Goal: Task Accomplishment & Management: Use online tool/utility

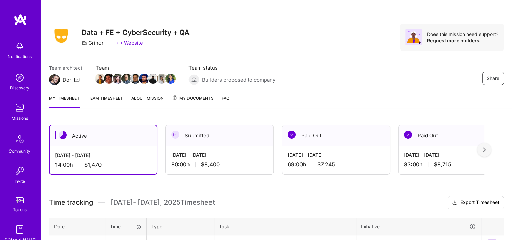
click at [152, 109] on div "Share Data + FE + CyberSecurity + QA Grindr Website Does this mission need supp…" at bounding box center [277, 190] width 472 height 381
click at [190, 98] on span "My Documents" at bounding box center [193, 97] width 42 height 7
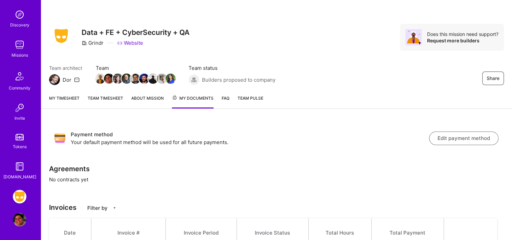
click at [93, 100] on link "Team timesheet" at bounding box center [106, 101] width 36 height 14
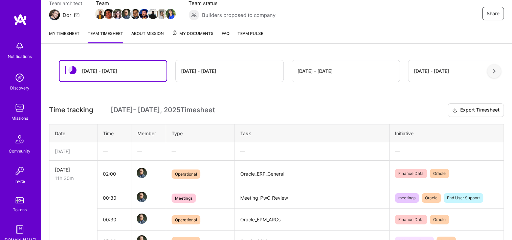
scroll to position [68, 0]
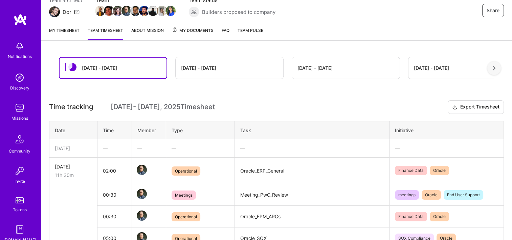
click at [210, 73] on div "[DATE] - [DATE]" at bounding box center [230, 67] width 108 height 21
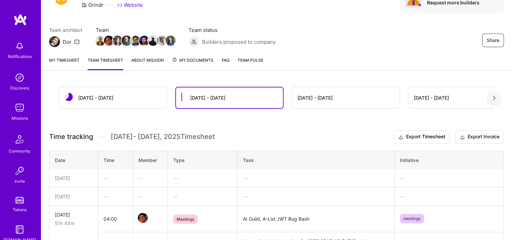
scroll to position [0, 0]
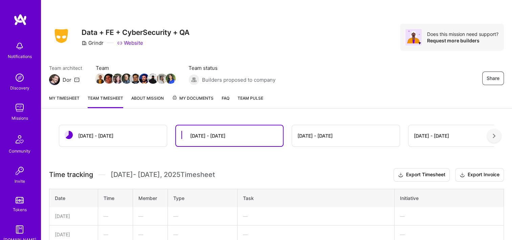
click at [57, 99] on link "My timesheet" at bounding box center [64, 101] width 30 height 14
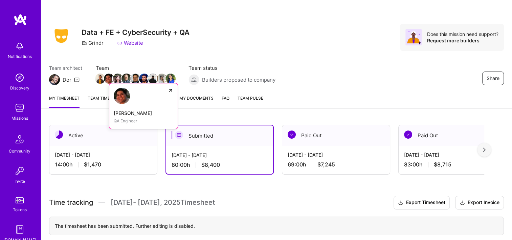
click at [106, 79] on img at bounding box center [109, 78] width 10 height 10
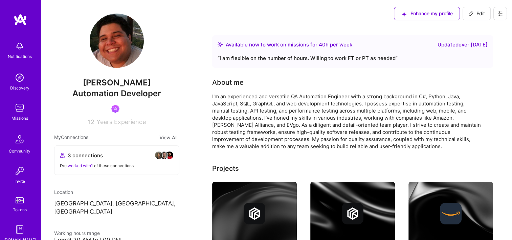
drag, startPoint x: 145, startPoint y: 83, endPoint x: 84, endPoint y: 82, distance: 60.6
click at [84, 82] on span "[PERSON_NAME]" at bounding box center [116, 83] width 125 height 10
copy span "[PERSON_NAME]"
